Goal: Information Seeking & Learning: Learn about a topic

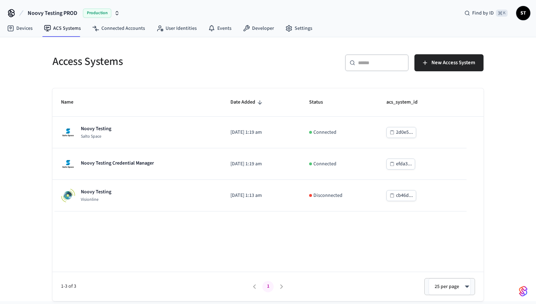
click at [115, 12] on icon "button" at bounding box center [117, 13] width 6 height 6
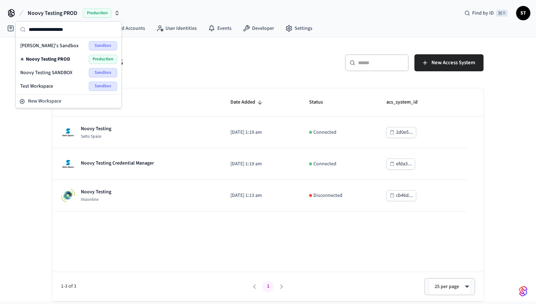
click at [184, 53] on div "Access Systems" at bounding box center [154, 61] width 220 height 31
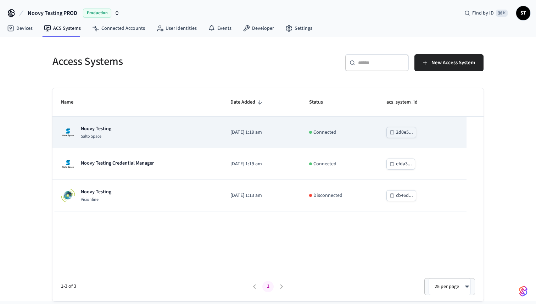
click at [172, 141] on td "Noovy Testing Salto Space" at bounding box center [136, 133] width 169 height 32
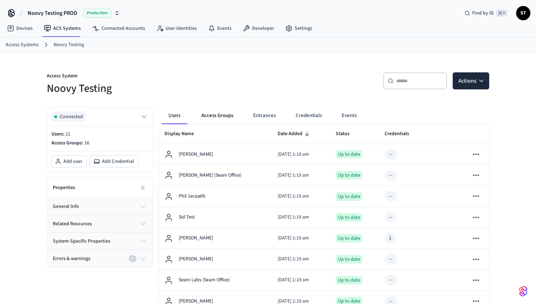
click at [223, 111] on button "Access Groups" at bounding box center [217, 115] width 43 height 17
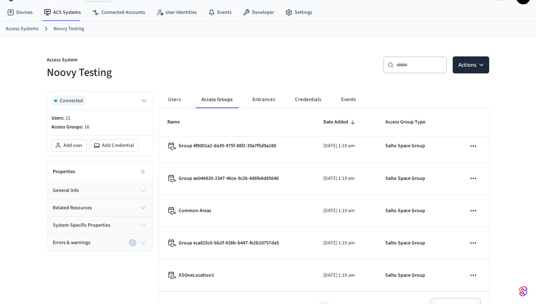
scroll to position [33, 0]
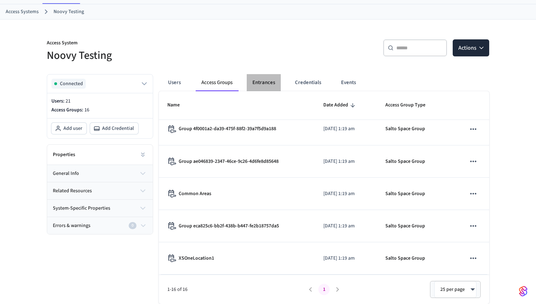
click at [266, 81] on button "Entrances" at bounding box center [264, 82] width 34 height 17
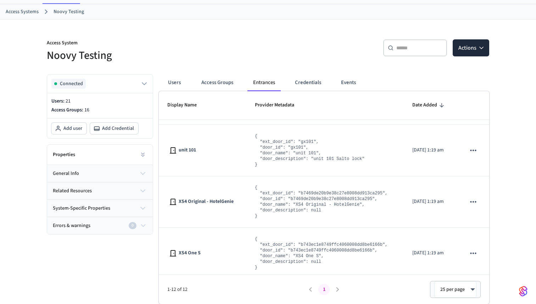
scroll to position [0, 0]
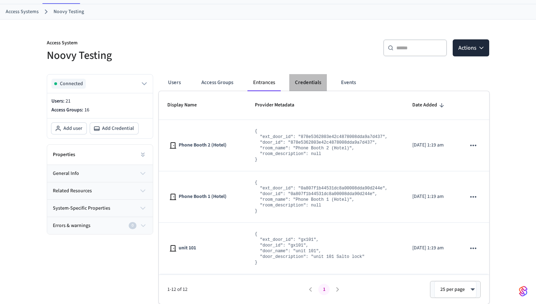
click at [302, 80] on button "Credentials" at bounding box center [308, 82] width 38 height 17
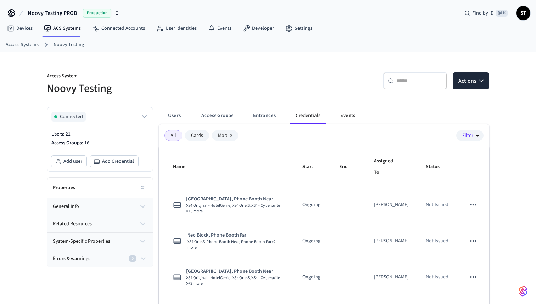
click at [346, 115] on button "Events" at bounding box center [348, 115] width 26 height 17
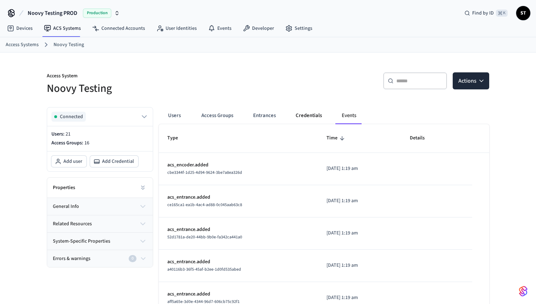
click at [306, 115] on button "Credentials" at bounding box center [309, 115] width 38 height 17
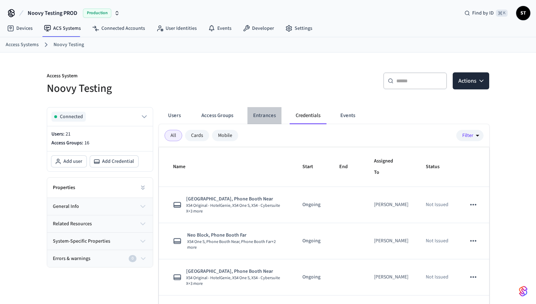
click at [271, 116] on button "Entrances" at bounding box center [264, 115] width 34 height 17
click at [195, 137] on div "Cards" at bounding box center [197, 135] width 24 height 11
click at [227, 135] on div "Mobile" at bounding box center [225, 135] width 26 height 11
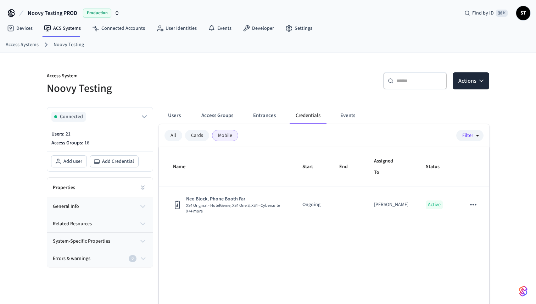
click at [195, 136] on div "Cards" at bounding box center [197, 135] width 24 height 11
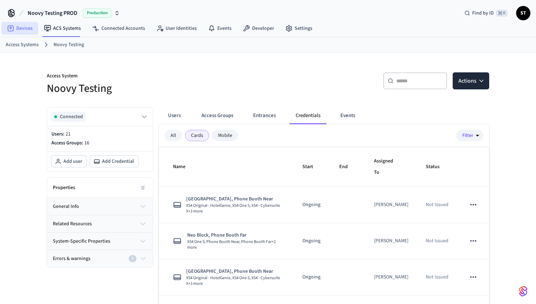
click at [24, 29] on link "Devices" at bounding box center [19, 28] width 37 height 13
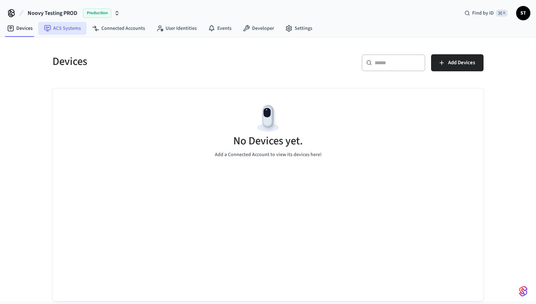
click at [63, 29] on link "ACS Systems" at bounding box center [62, 28] width 48 height 13
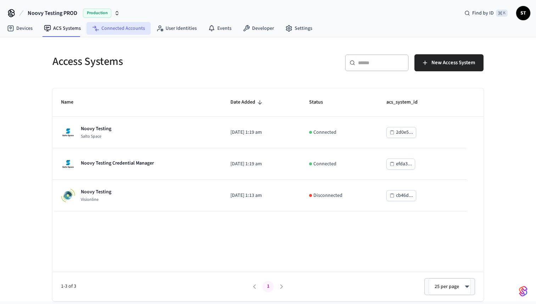
click at [124, 28] on link "Connected Accounts" at bounding box center [118, 28] width 64 height 13
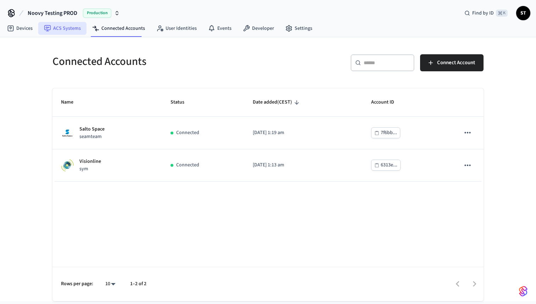
click at [68, 30] on link "ACS Systems" at bounding box center [62, 28] width 48 height 13
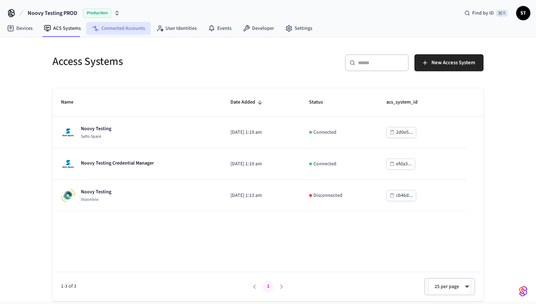
click at [117, 31] on link "Connected Accounts" at bounding box center [118, 28] width 64 height 13
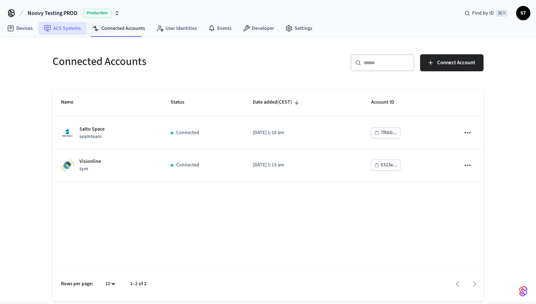
click at [61, 29] on link "ACS Systems" at bounding box center [62, 28] width 48 height 13
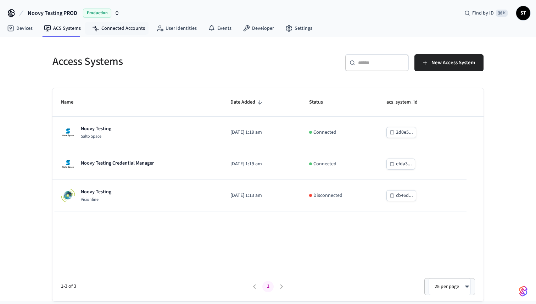
click at [127, 35] on nav "Devices ACS Systems Connected Accounts User Identities Events Developer Settings" at bounding box center [159, 29] width 317 height 16
click at [124, 30] on link "Connected Accounts" at bounding box center [118, 28] width 64 height 13
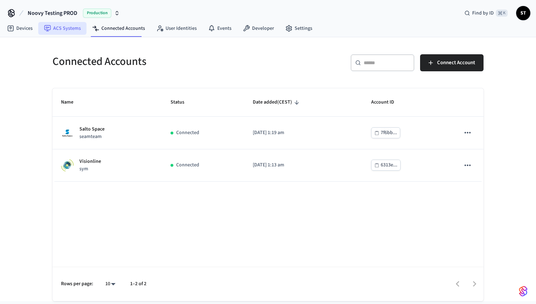
click at [67, 28] on link "ACS Systems" at bounding box center [62, 28] width 48 height 13
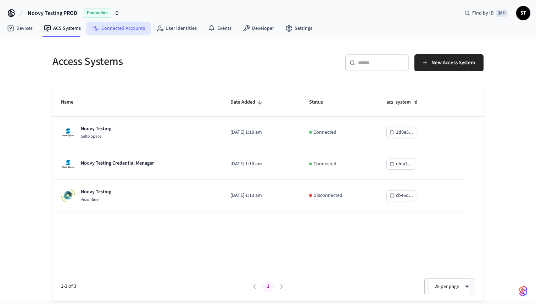
click at [111, 30] on link "Connected Accounts" at bounding box center [118, 28] width 64 height 13
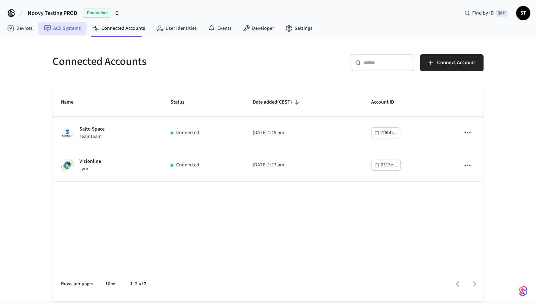
click at [60, 26] on link "ACS Systems" at bounding box center [62, 28] width 48 height 13
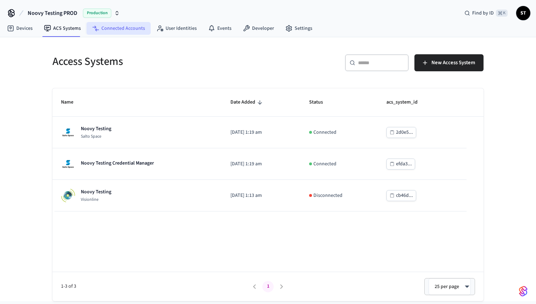
click at [120, 28] on link "Connected Accounts" at bounding box center [118, 28] width 64 height 13
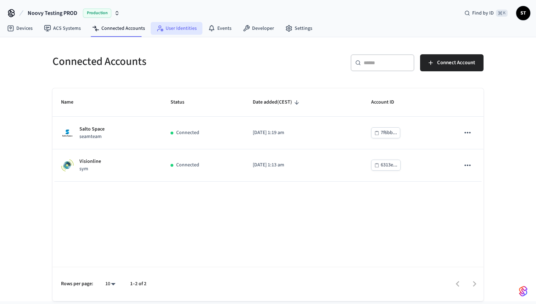
click at [174, 26] on link "User Identities" at bounding box center [177, 28] width 52 height 13
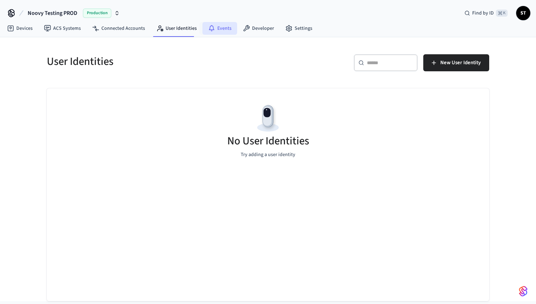
click at [220, 28] on link "Events" at bounding box center [219, 28] width 35 height 13
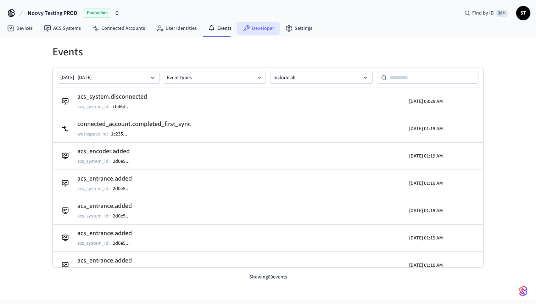
click at [263, 29] on link "Developer" at bounding box center [258, 28] width 43 height 13
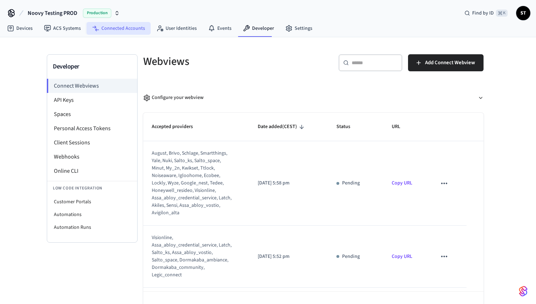
click at [115, 26] on link "Connected Accounts" at bounding box center [118, 28] width 64 height 13
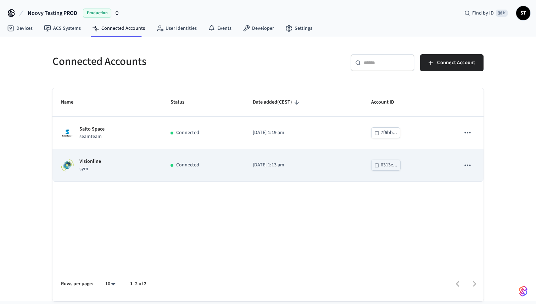
click at [222, 164] on div "Connected" at bounding box center [204, 164] width 66 height 7
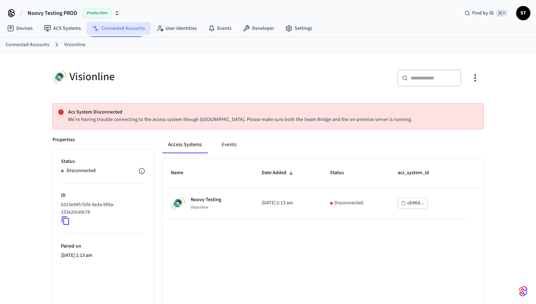
click at [110, 27] on link "Connected Accounts" at bounding box center [118, 28] width 64 height 13
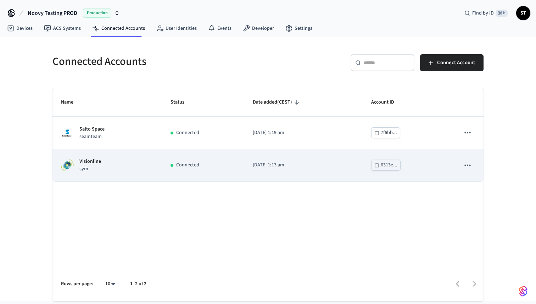
click at [149, 156] on td "Visionline sym" at bounding box center [107, 165] width 110 height 32
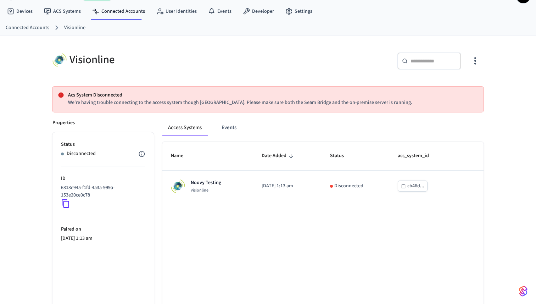
scroll to position [18, 0]
click at [118, 10] on link "Connected Accounts" at bounding box center [118, 10] width 64 height 13
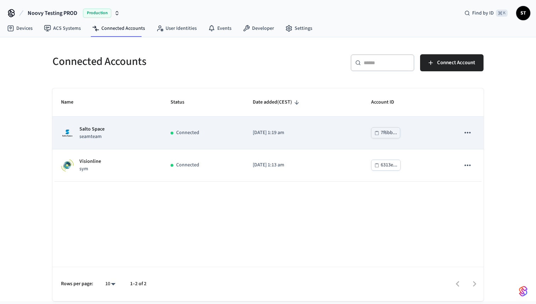
click at [120, 131] on div "Salto Space seamteam" at bounding box center [107, 132] width 93 height 15
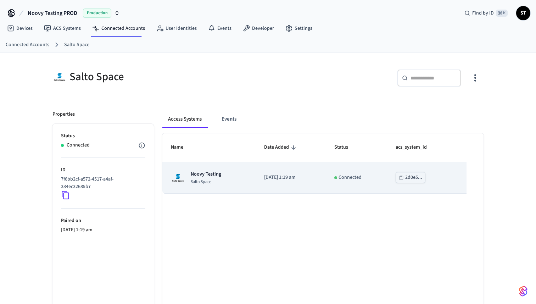
click at [228, 178] on div "Noovy Testing Salto Space" at bounding box center [209, 178] width 76 height 14
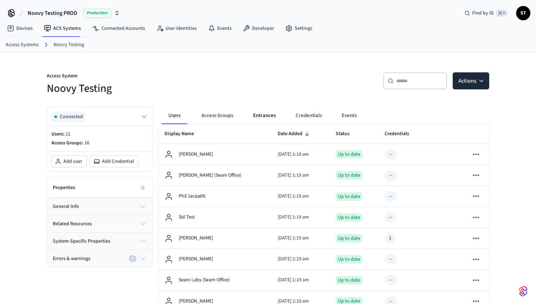
click at [262, 114] on button "Entrances" at bounding box center [264, 115] width 34 height 17
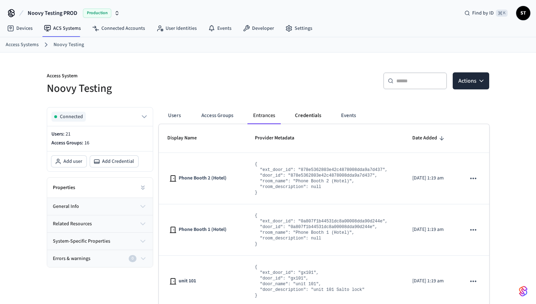
click at [305, 113] on button "Credentials" at bounding box center [308, 115] width 38 height 17
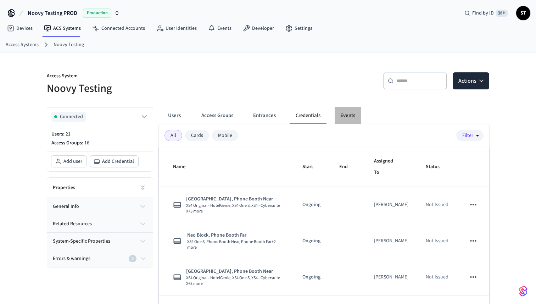
click at [348, 116] on button "Events" at bounding box center [348, 115] width 26 height 17
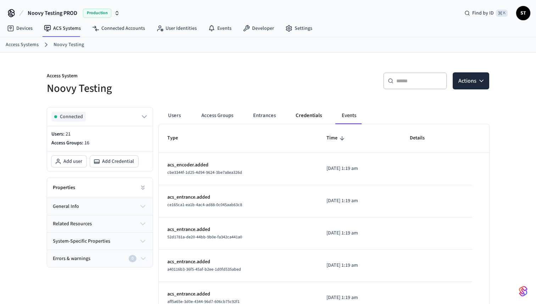
click at [316, 116] on button "Credentials" at bounding box center [309, 115] width 38 height 17
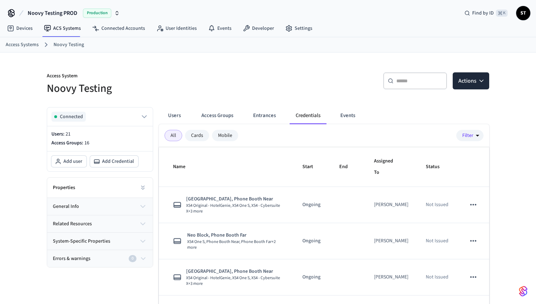
click at [228, 137] on div "Mobile" at bounding box center [225, 135] width 26 height 11
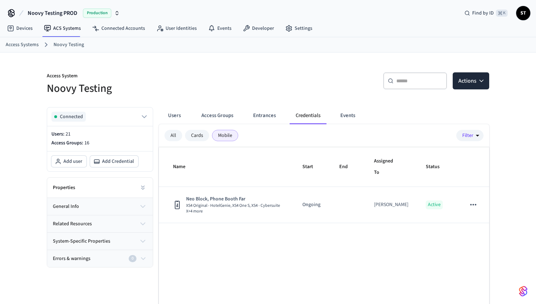
click at [194, 137] on div "Cards" at bounding box center [197, 135] width 24 height 11
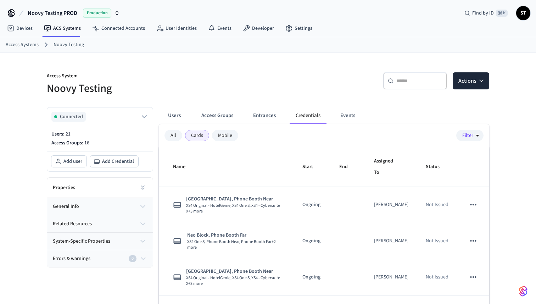
click at [222, 138] on div "Mobile" at bounding box center [225, 135] width 26 height 11
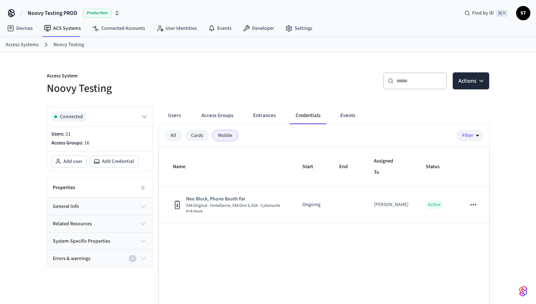
click at [192, 138] on div "Cards" at bounding box center [197, 135] width 24 height 11
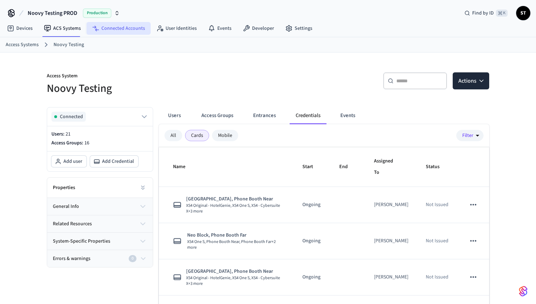
click at [119, 30] on link "Connected Accounts" at bounding box center [118, 28] width 64 height 13
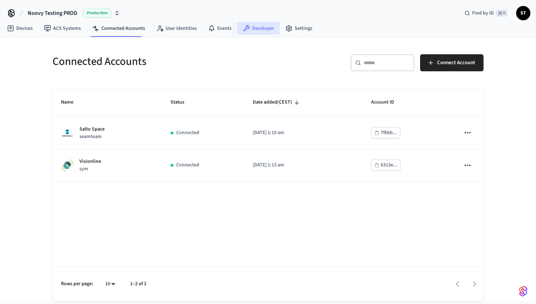
click at [258, 33] on link "Developer" at bounding box center [258, 28] width 43 height 13
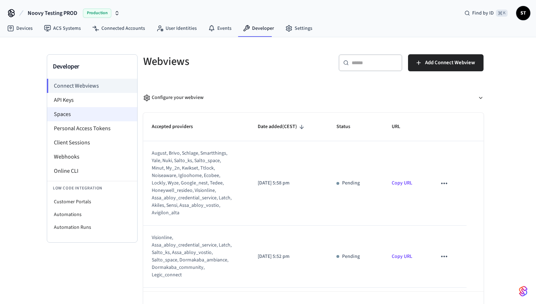
click at [92, 115] on li "Spaces" at bounding box center [92, 114] width 90 height 14
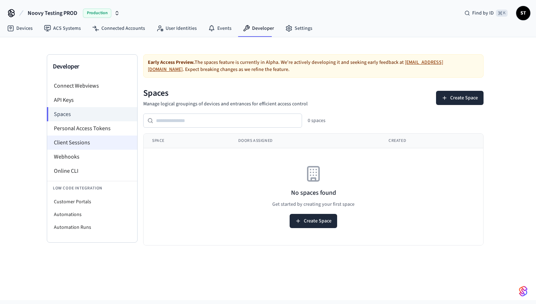
click at [91, 143] on li "Client Sessions" at bounding box center [92, 142] width 90 height 14
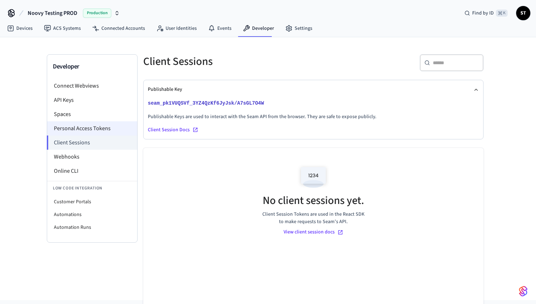
click at [99, 127] on li "Personal Access Tokens" at bounding box center [92, 128] width 90 height 14
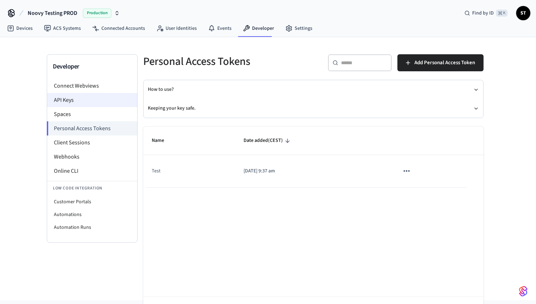
click at [91, 101] on li "API Keys" at bounding box center [92, 100] width 90 height 14
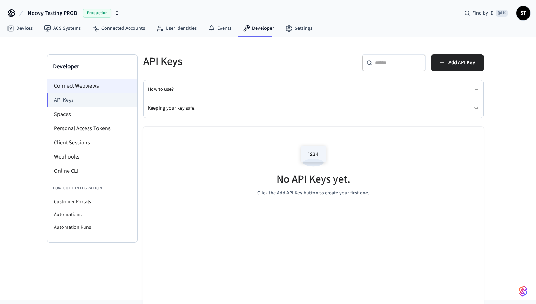
click at [94, 84] on li "Connect Webviews" at bounding box center [92, 86] width 90 height 14
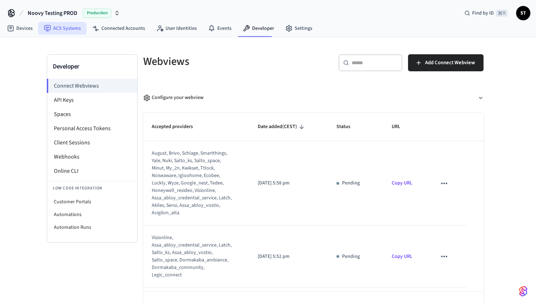
click at [63, 28] on link "ACS Systems" at bounding box center [62, 28] width 48 height 13
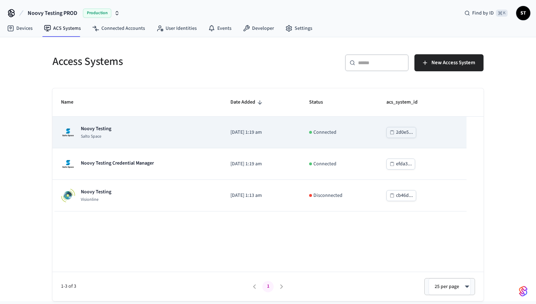
click at [152, 135] on div "Noovy Testing Salto Space" at bounding box center [137, 132] width 152 height 14
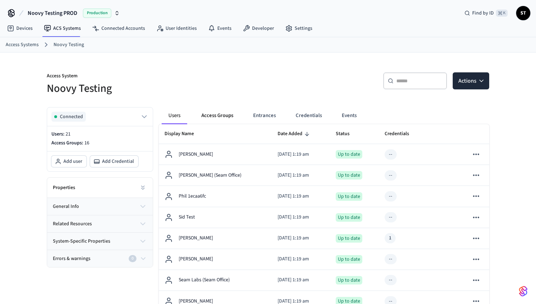
click at [225, 115] on button "Access Groups" at bounding box center [217, 115] width 43 height 17
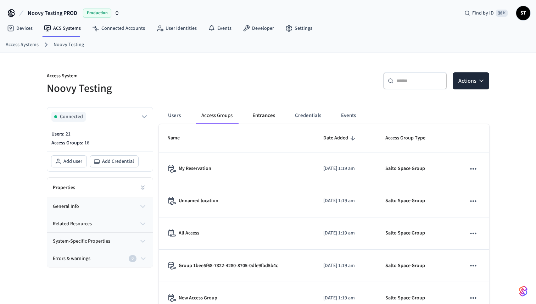
click at [256, 115] on button "Entrances" at bounding box center [264, 115] width 34 height 17
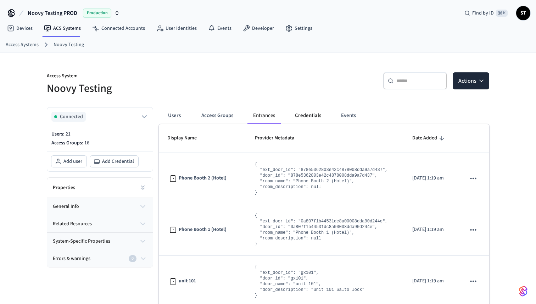
click at [298, 116] on button "Credentials" at bounding box center [308, 115] width 38 height 17
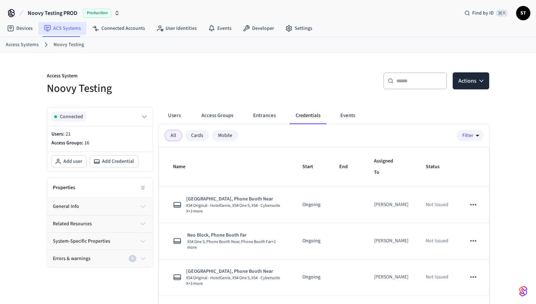
click at [67, 28] on link "ACS Systems" at bounding box center [62, 28] width 48 height 13
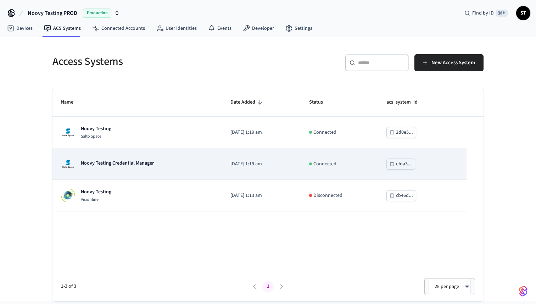
click at [113, 167] on p "Noovy Testing Credential Manager" at bounding box center [117, 163] width 73 height 7
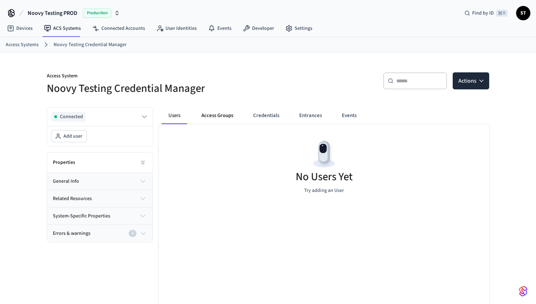
click at [217, 114] on button "Access Groups" at bounding box center [217, 115] width 43 height 17
click at [259, 114] on button "Credentials" at bounding box center [266, 115] width 38 height 17
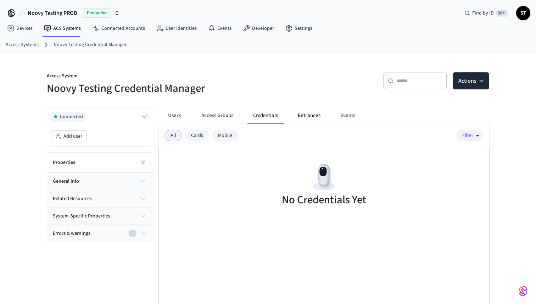
click at [315, 116] on button "Entrances" at bounding box center [309, 115] width 34 height 17
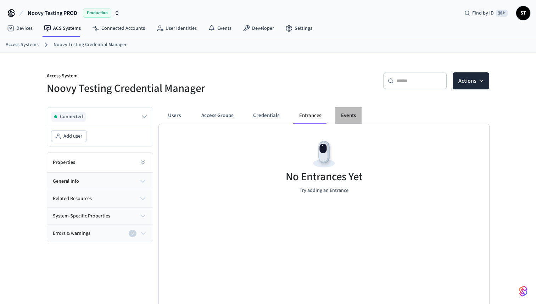
click at [350, 118] on button "Events" at bounding box center [348, 115] width 26 height 17
click at [215, 116] on button "Access Groups" at bounding box center [217, 115] width 43 height 17
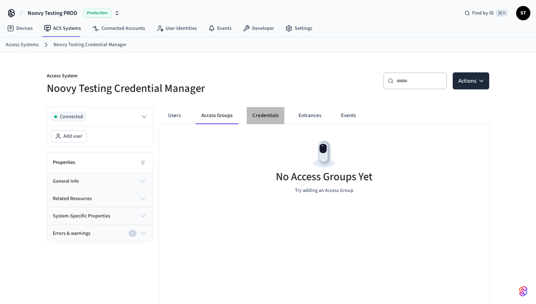
click at [262, 117] on button "Credentials" at bounding box center [266, 115] width 38 height 17
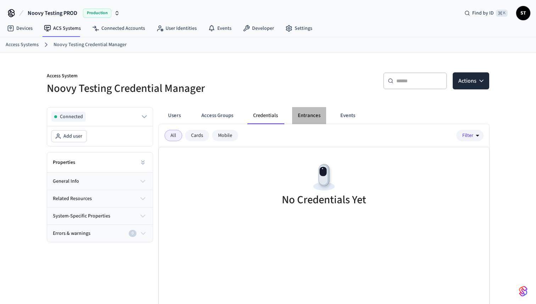
click at [302, 117] on button "Entrances" at bounding box center [309, 115] width 34 height 17
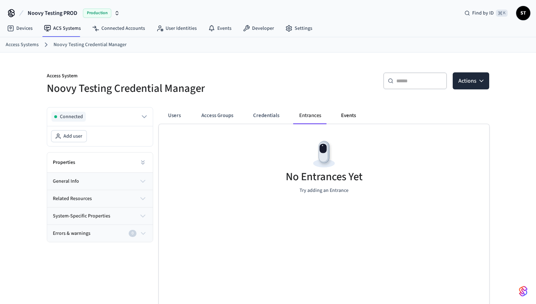
click at [353, 114] on button "Events" at bounding box center [348, 115] width 26 height 17
click at [94, 183] on button "general info" at bounding box center [100, 181] width 106 height 17
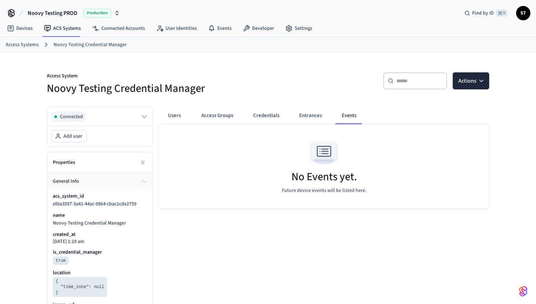
click at [94, 183] on button "general info" at bounding box center [100, 181] width 106 height 17
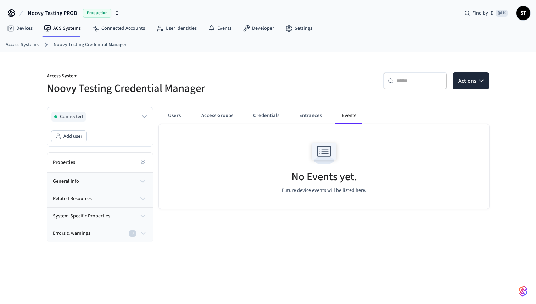
click at [129, 215] on button "system-specific properties" at bounding box center [100, 215] width 106 height 17
click at [68, 30] on link "ACS Systems" at bounding box center [62, 28] width 48 height 13
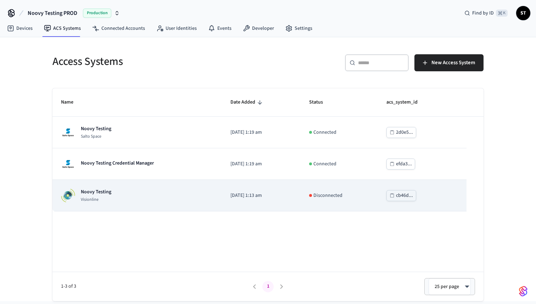
click at [162, 197] on div "Noovy Testing Visionline" at bounding box center [137, 195] width 152 height 14
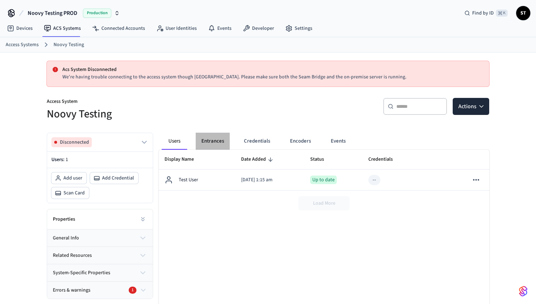
click at [213, 141] on button "Entrances" at bounding box center [213, 141] width 34 height 17
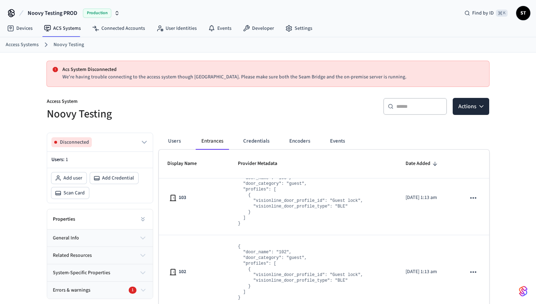
scroll to position [422, 0]
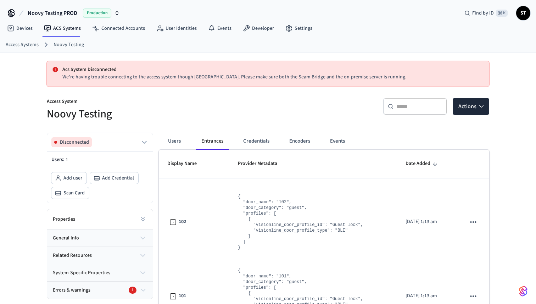
click at [105, 288] on div "Errors & warnings 1" at bounding box center [96, 289] width 86 height 7
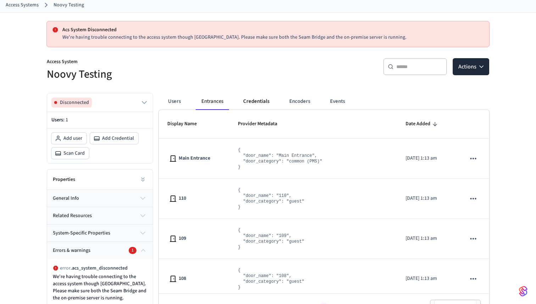
scroll to position [0, 0]
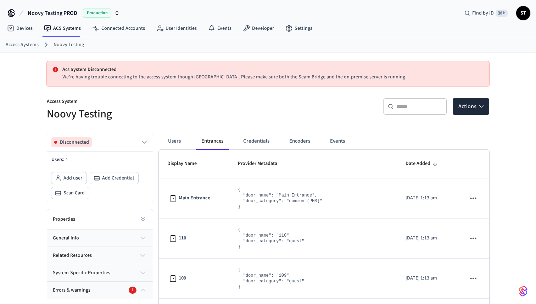
click at [174, 115] on h5 "Noovy Testing" at bounding box center [155, 114] width 217 height 15
